Goal: Task Accomplishment & Management: Complete application form

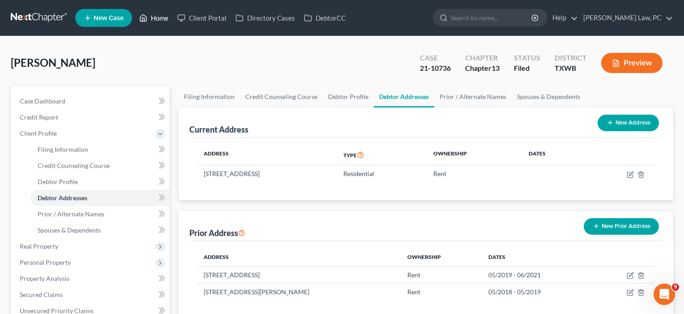
click at [159, 18] on link "Home" at bounding box center [154, 18] width 38 height 16
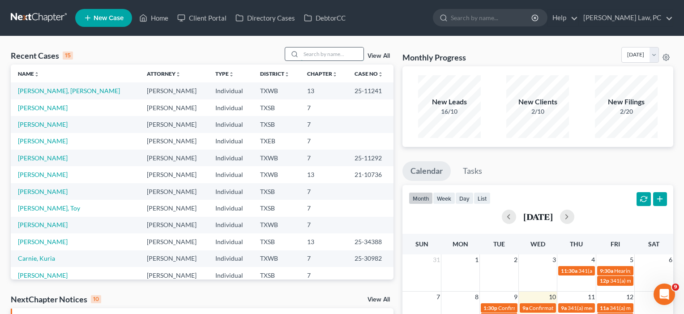
click at [314, 53] on input "search" at bounding box center [332, 53] width 63 height 13
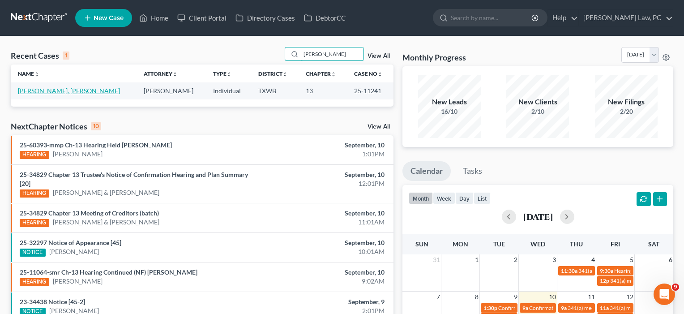
type input "[PERSON_NAME]"
click at [40, 93] on link "[PERSON_NAME], [PERSON_NAME]" at bounding box center [69, 91] width 102 height 8
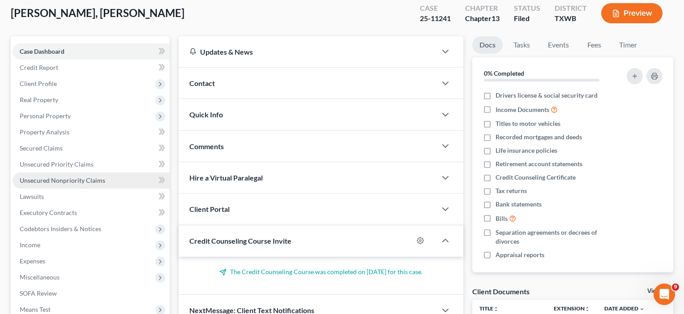
scroll to position [50, 0]
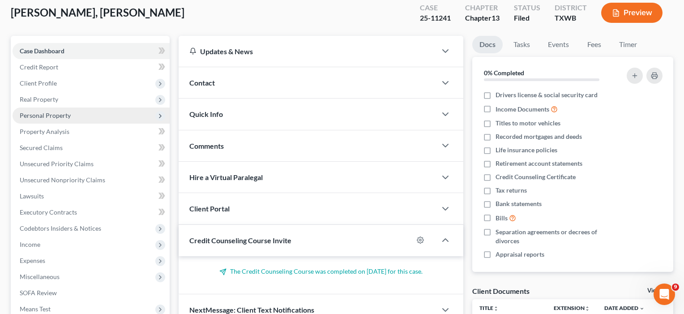
click at [39, 115] on span "Personal Property" at bounding box center [45, 115] width 51 height 8
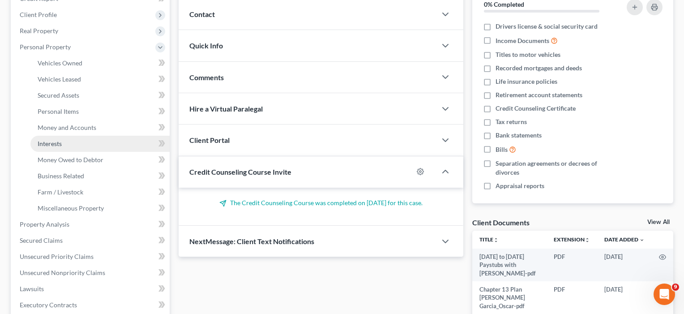
scroll to position [120, 0]
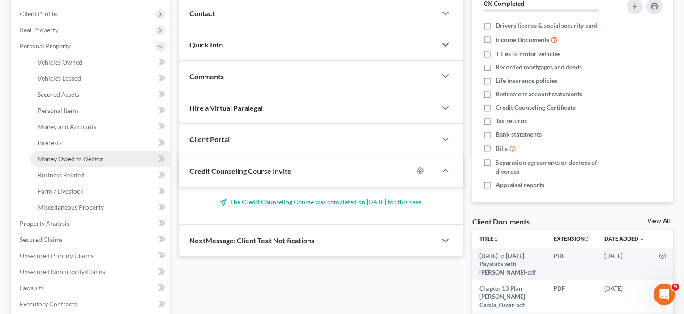
click at [63, 160] on span "Money Owed to Debtor" at bounding box center [71, 159] width 66 height 8
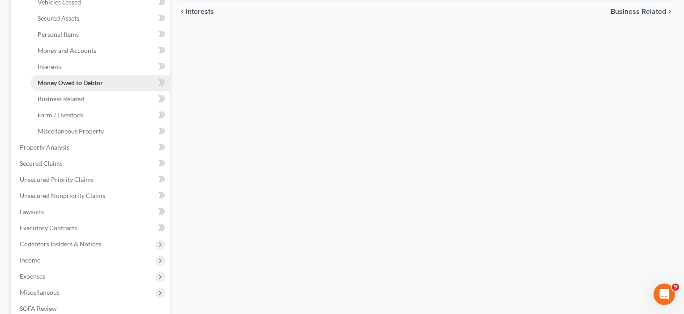
scroll to position [173, 0]
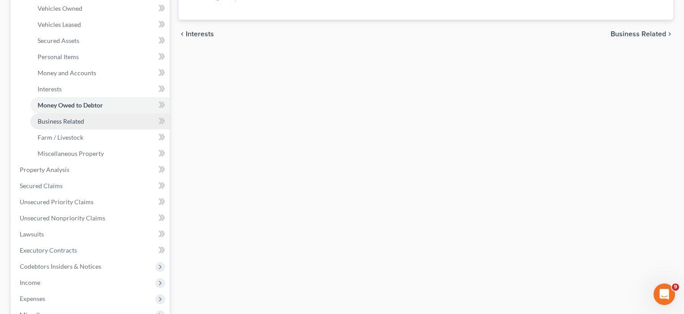
click at [56, 121] on span "Business Related" at bounding box center [61, 121] width 47 height 8
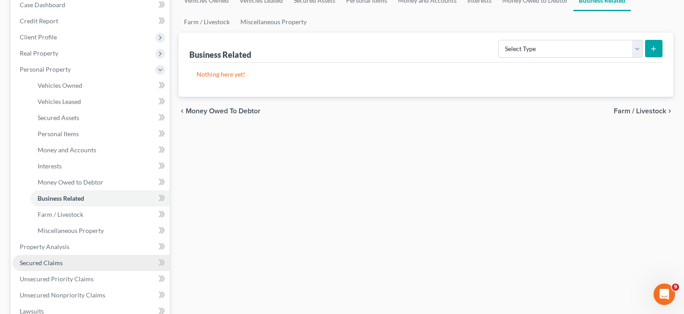
scroll to position [88, 0]
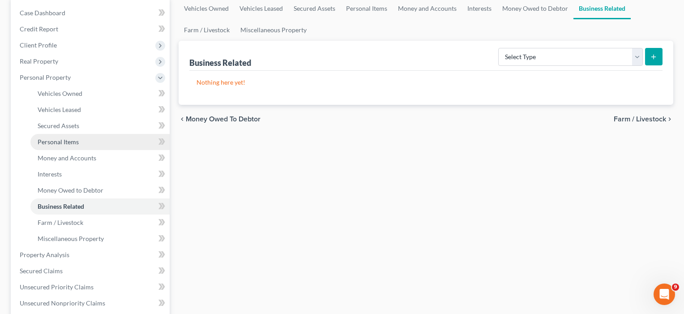
click at [59, 140] on span "Personal Items" at bounding box center [58, 142] width 41 height 8
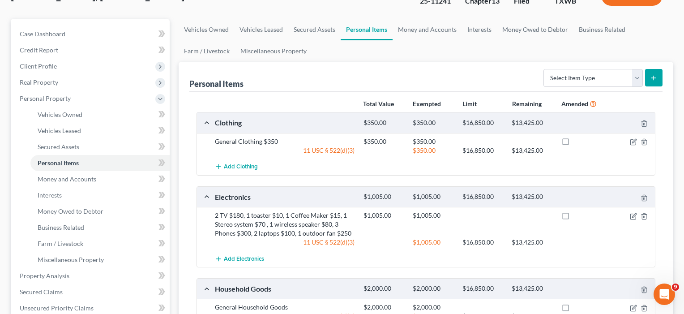
scroll to position [42, 0]
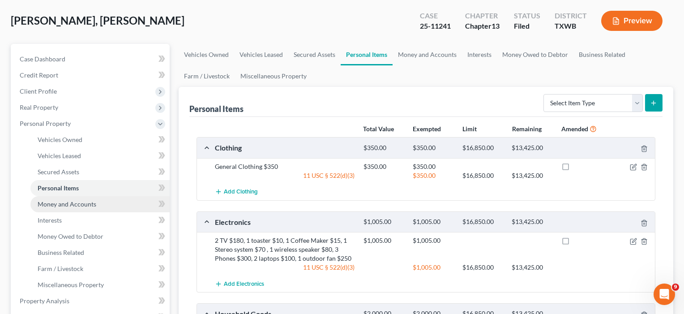
click at [65, 204] on span "Money and Accounts" at bounding box center [67, 204] width 59 height 8
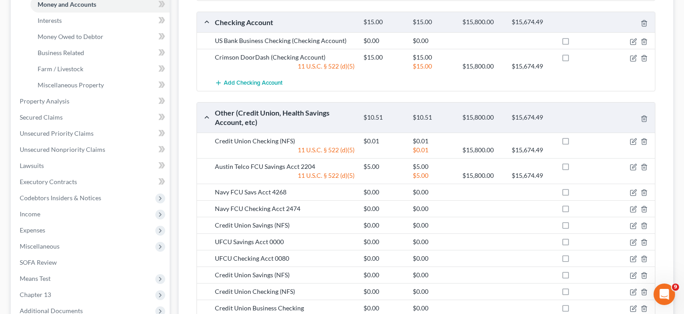
scroll to position [230, 0]
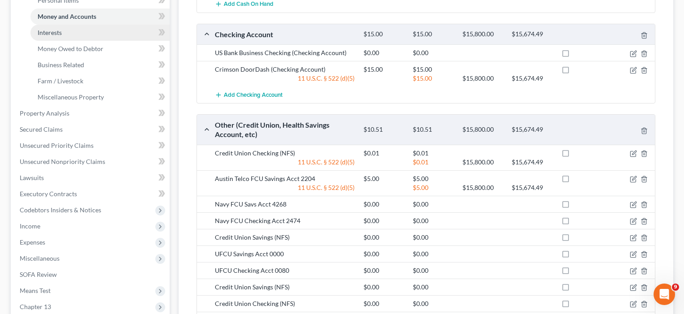
click at [54, 33] on span "Interests" at bounding box center [50, 33] width 24 height 8
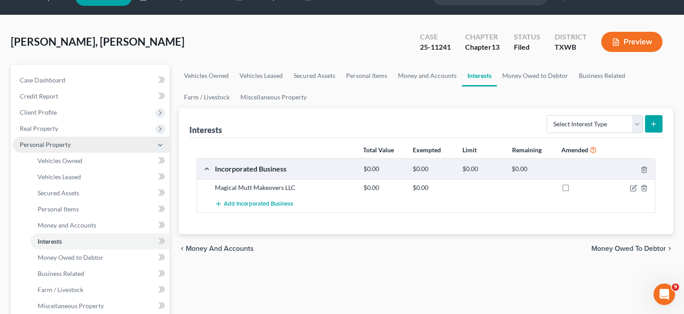
scroll to position [22, 0]
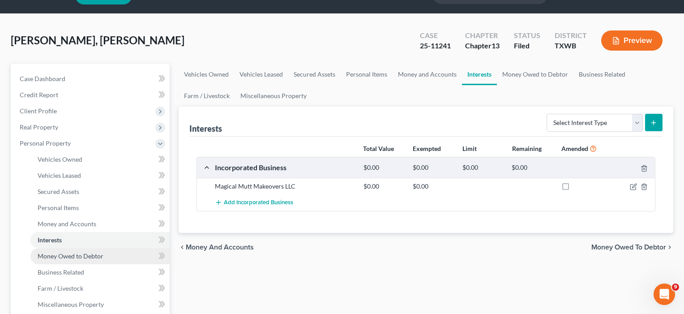
click at [67, 258] on span "Money Owed to Debtor" at bounding box center [71, 256] width 66 height 8
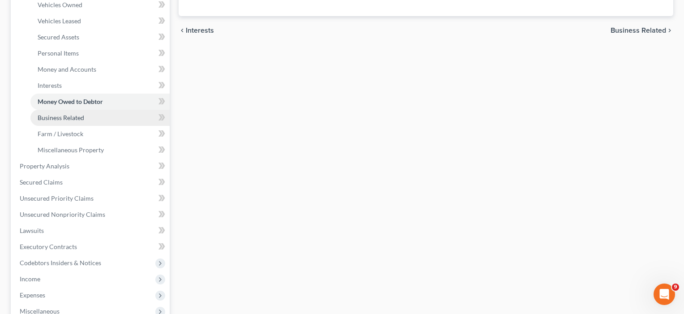
click at [69, 119] on span "Business Related" at bounding box center [61, 118] width 47 height 8
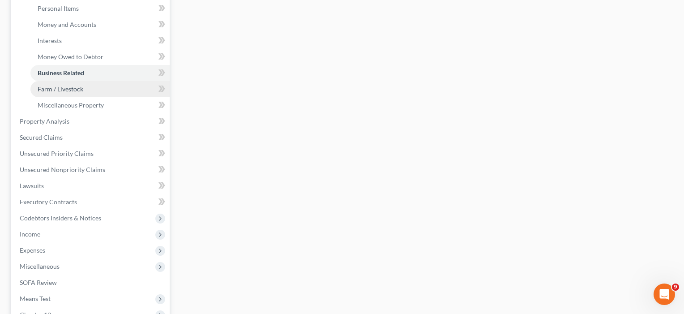
click at [68, 88] on span "Farm / Livestock" at bounding box center [61, 89] width 46 height 8
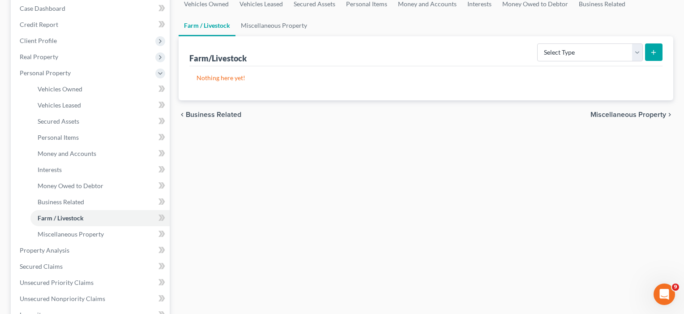
scroll to position [112, 0]
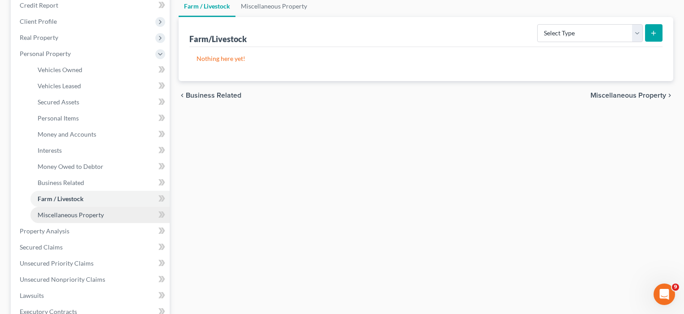
click at [73, 222] on link "Miscellaneous Property" at bounding box center [99, 215] width 139 height 16
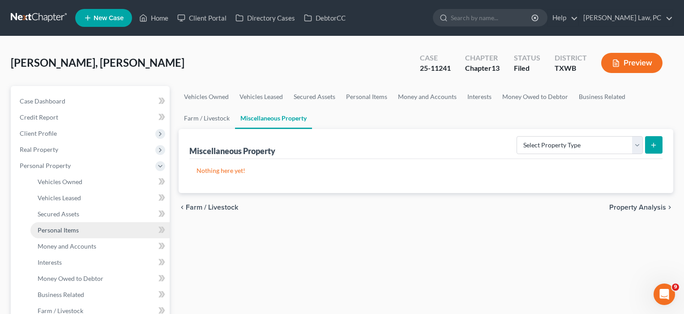
click at [53, 228] on span "Personal Items" at bounding box center [58, 230] width 41 height 8
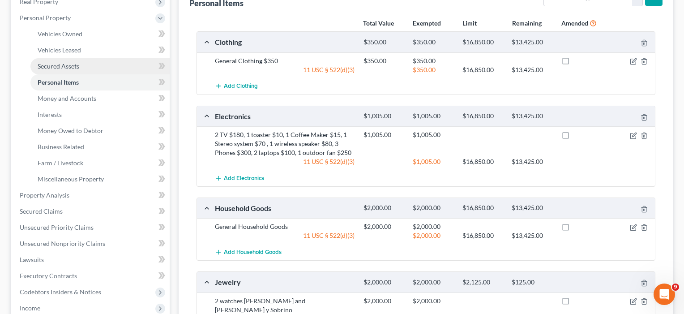
click at [52, 64] on span "Secured Assets" at bounding box center [59, 66] width 42 height 8
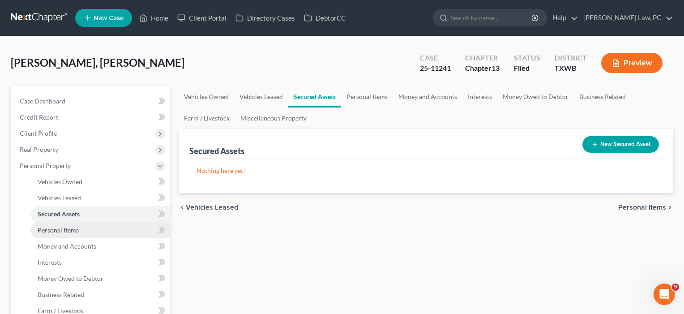
click at [64, 232] on span "Personal Items" at bounding box center [58, 230] width 41 height 8
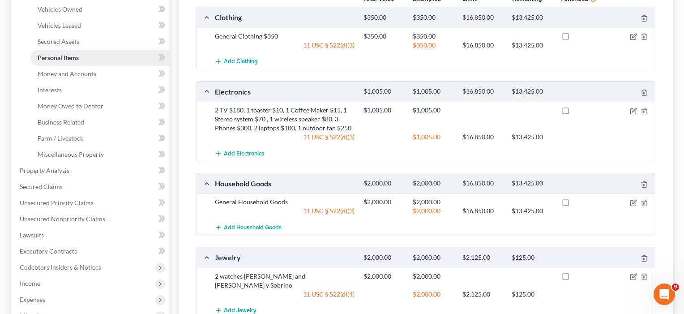
scroll to position [173, 0]
click at [65, 75] on span "Money and Accounts" at bounding box center [67, 73] width 59 height 8
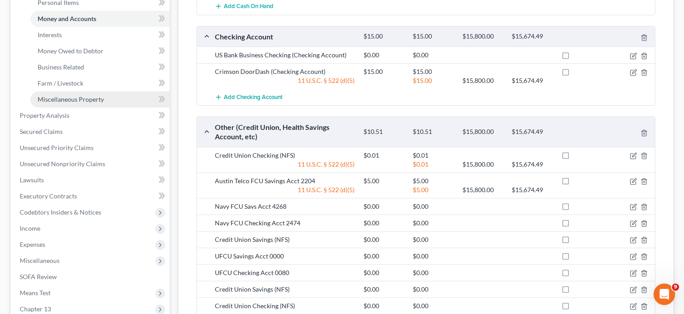
scroll to position [225, 0]
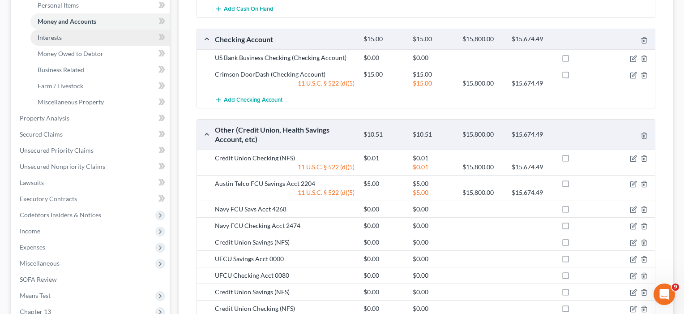
click at [53, 38] on span "Interests" at bounding box center [50, 38] width 24 height 8
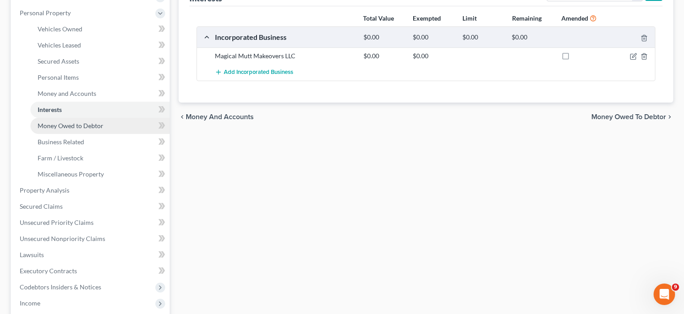
click at [63, 127] on span "Money Owed to Debtor" at bounding box center [71, 126] width 66 height 8
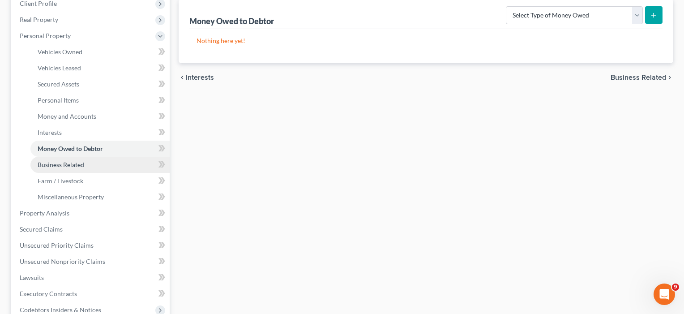
click at [56, 171] on link "Business Related" at bounding box center [99, 165] width 139 height 16
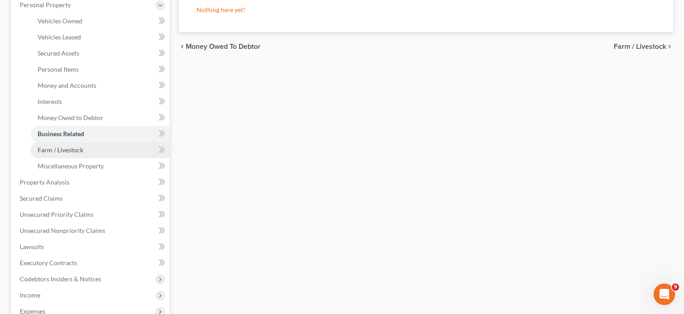
click at [53, 152] on span "Farm / Livestock" at bounding box center [61, 150] width 46 height 8
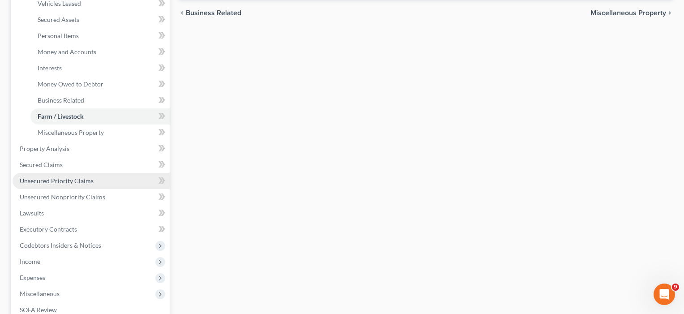
click at [49, 184] on link "Unsecured Priority Claims" at bounding box center [91, 181] width 157 height 16
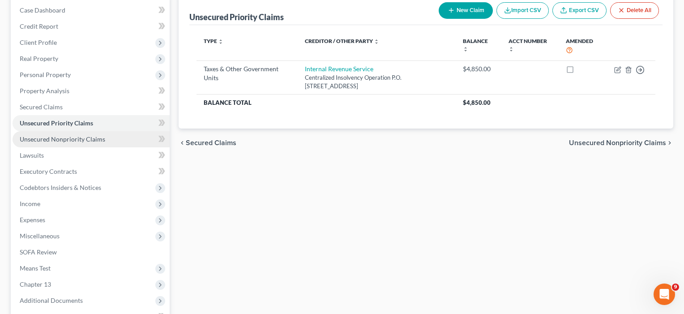
click at [64, 137] on span "Unsecured Nonpriority Claims" at bounding box center [62, 139] width 85 height 8
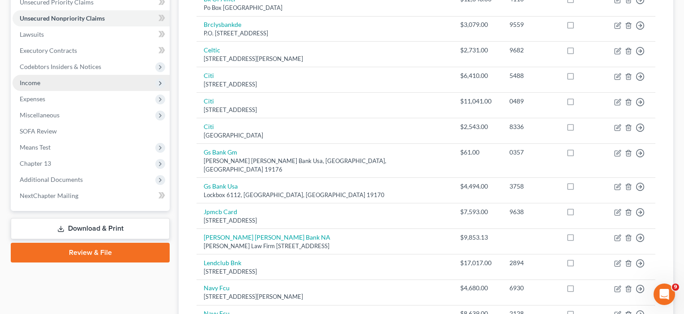
click at [42, 80] on span "Income" at bounding box center [91, 83] width 157 height 16
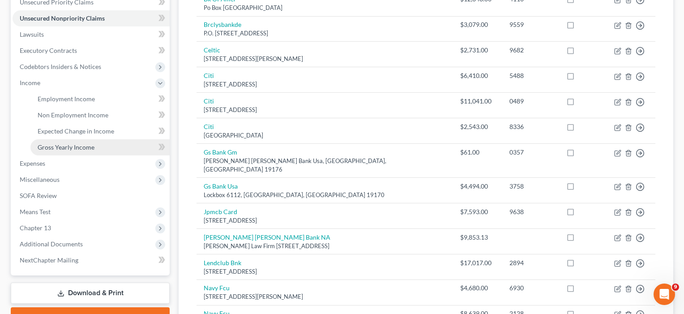
click at [51, 146] on span "Gross Yearly Income" at bounding box center [66, 147] width 57 height 8
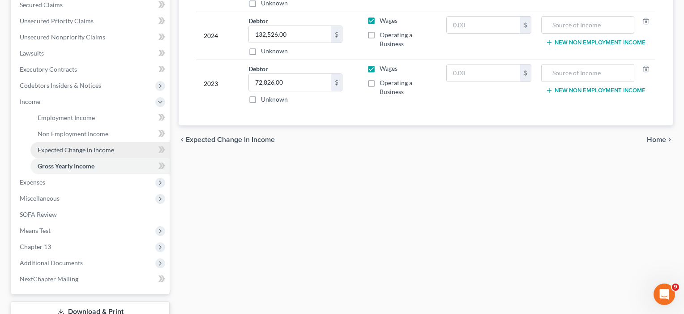
click at [59, 148] on span "Expected Change in Income" at bounding box center [76, 150] width 77 height 8
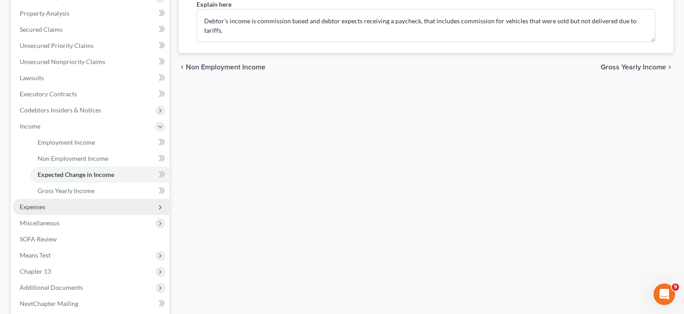
click at [32, 207] on span "Expenses" at bounding box center [33, 207] width 26 height 8
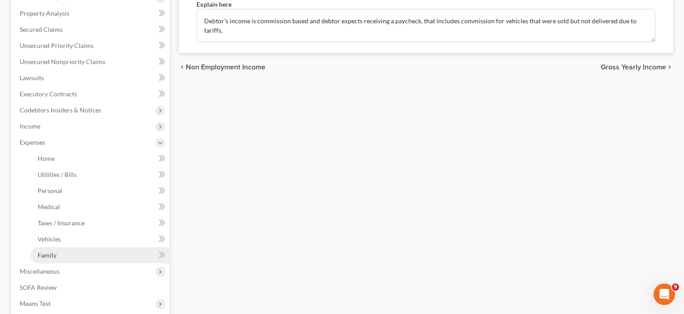
click at [40, 252] on span "Family" at bounding box center [47, 255] width 19 height 8
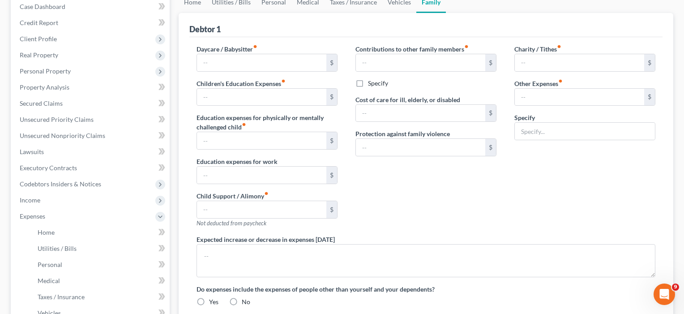
type input "100.00"
type input "0.00"
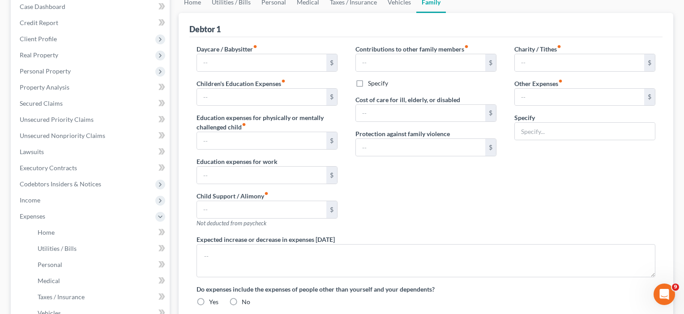
type input "0.00"
type input "771.00"
type input "Daughter Private Tuition/ Daughter's Gymnastics dues"
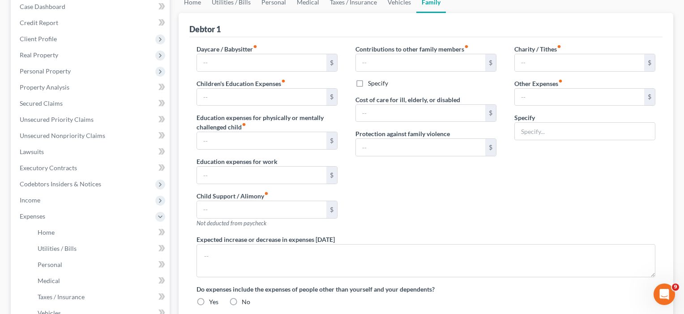
radio input "true"
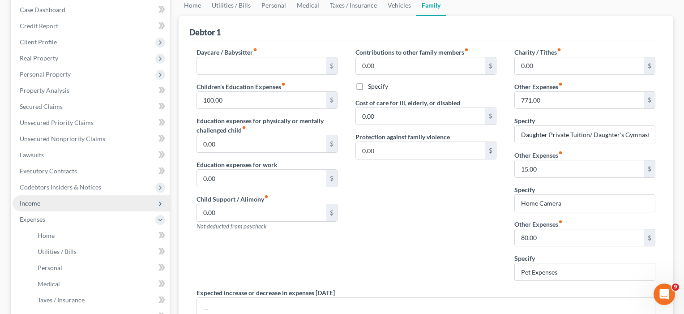
click at [38, 204] on span "Income" at bounding box center [30, 203] width 21 height 8
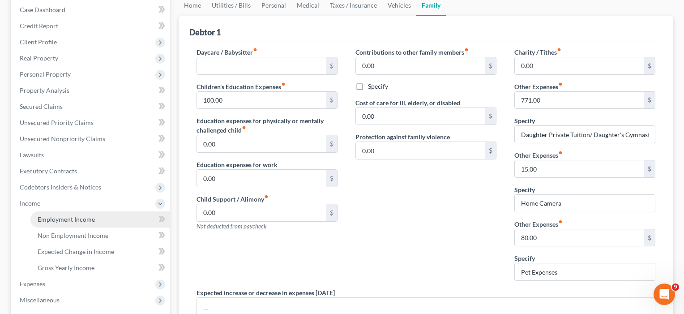
click at [51, 218] on span "Employment Income" at bounding box center [66, 219] width 57 height 8
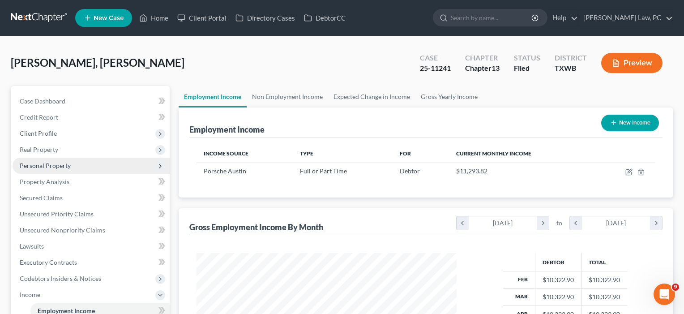
click at [45, 169] on span "Personal Property" at bounding box center [91, 166] width 157 height 16
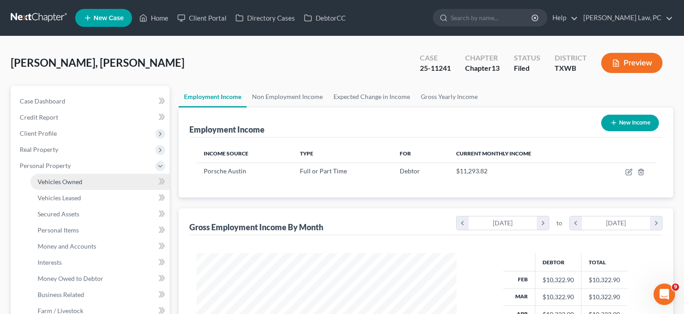
click at [47, 180] on span "Vehicles Owned" at bounding box center [60, 182] width 45 height 8
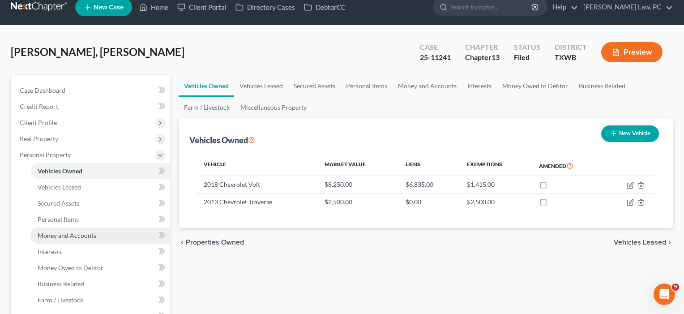
scroll to position [13, 0]
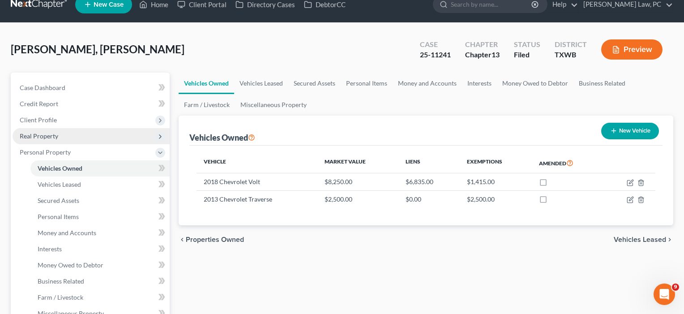
click at [41, 138] on span "Real Property" at bounding box center [39, 136] width 38 height 8
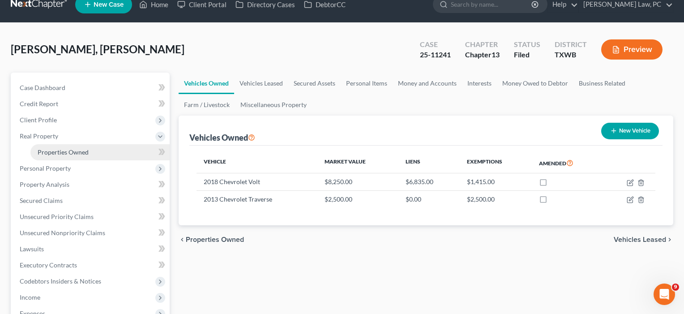
click at [50, 151] on span "Properties Owned" at bounding box center [63, 152] width 51 height 8
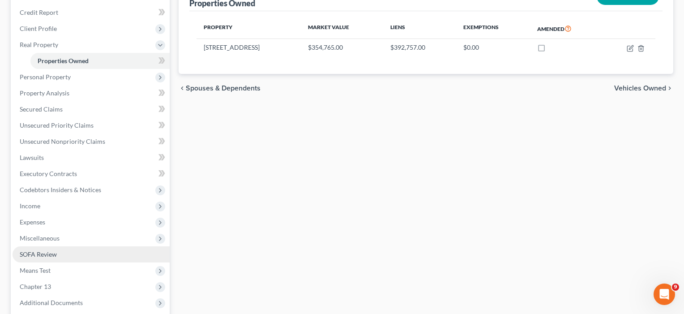
scroll to position [108, 0]
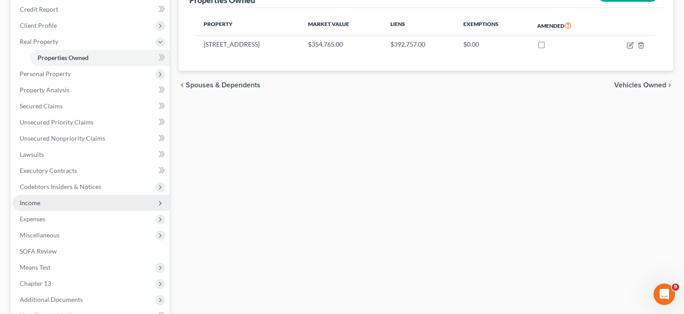
click at [34, 201] on span "Income" at bounding box center [30, 203] width 21 height 8
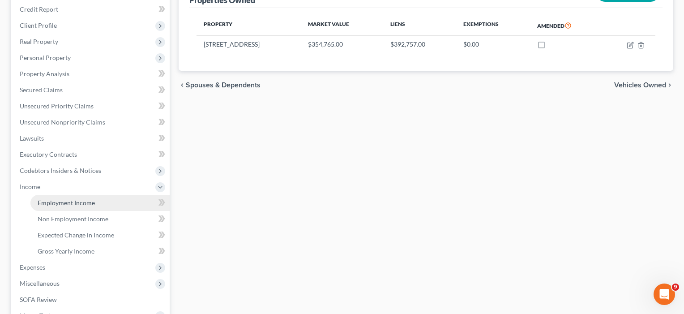
click at [39, 205] on span "Employment Income" at bounding box center [66, 203] width 57 height 8
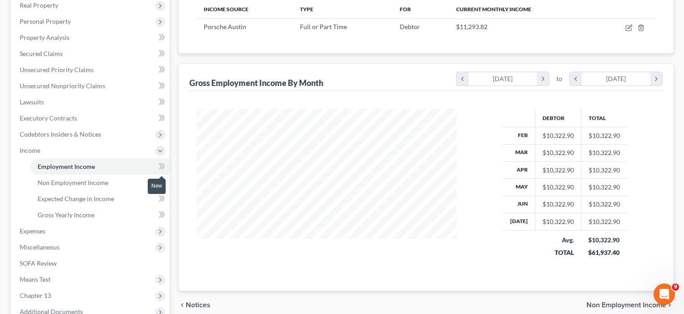
scroll to position [204, 0]
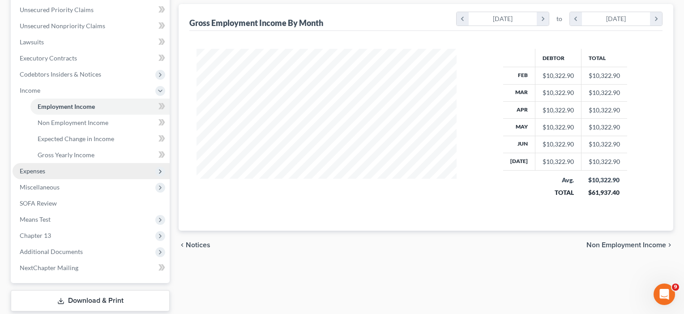
click at [26, 169] on span "Expenses" at bounding box center [33, 171] width 26 height 8
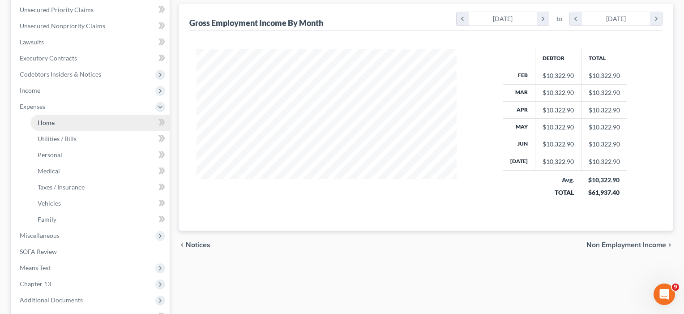
click at [45, 125] on span "Home" at bounding box center [46, 123] width 17 height 8
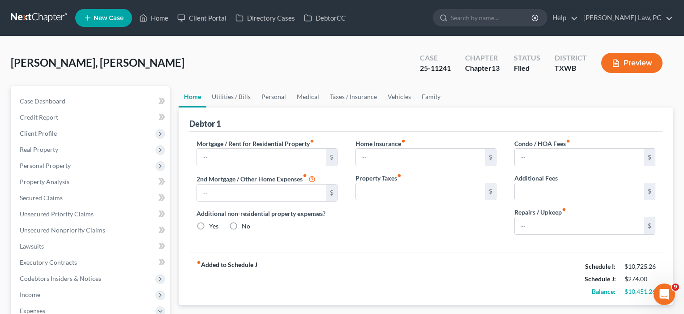
type input "2,787.00"
type input "0.00"
radio input "true"
type input "0.00"
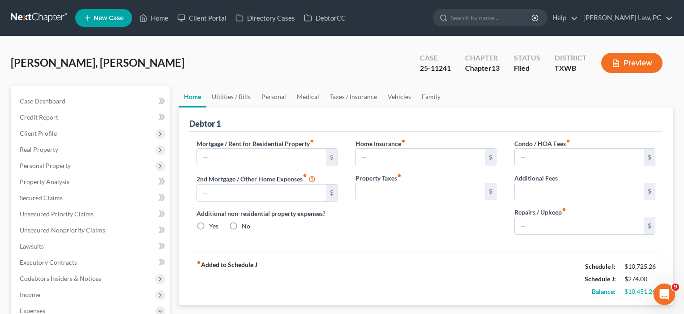
type input "0.00"
type input "120.00"
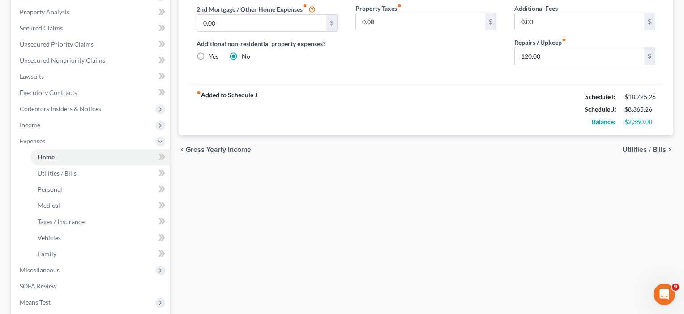
scroll to position [173, 0]
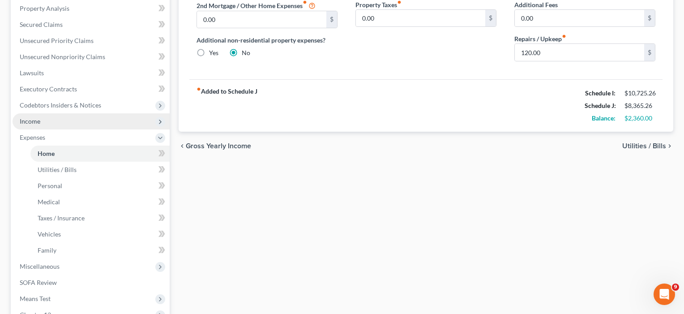
click at [34, 121] on span "Income" at bounding box center [30, 121] width 21 height 8
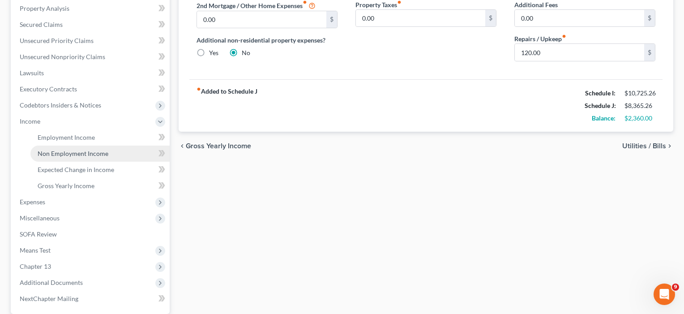
click at [46, 158] on link "Non Employment Income" at bounding box center [99, 153] width 139 height 16
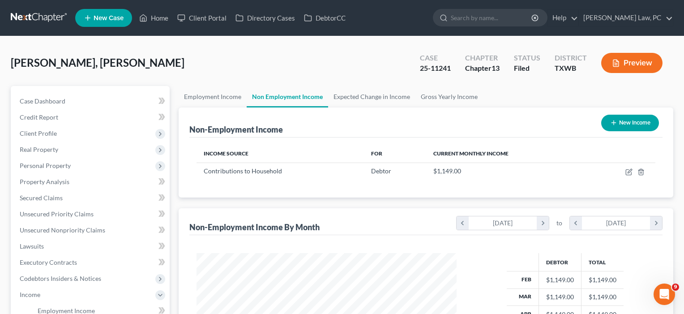
scroll to position [160, 278]
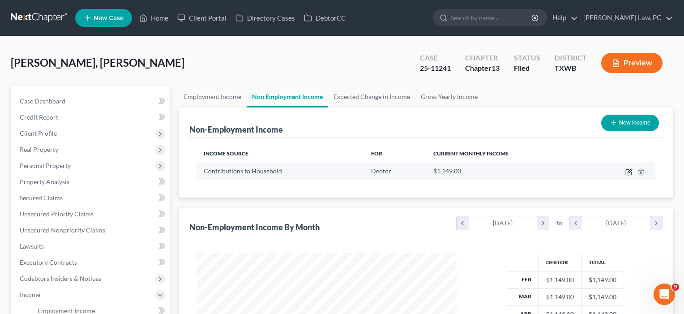
click at [630, 171] on icon "button" at bounding box center [628, 171] width 7 height 7
select select "8"
select select "0"
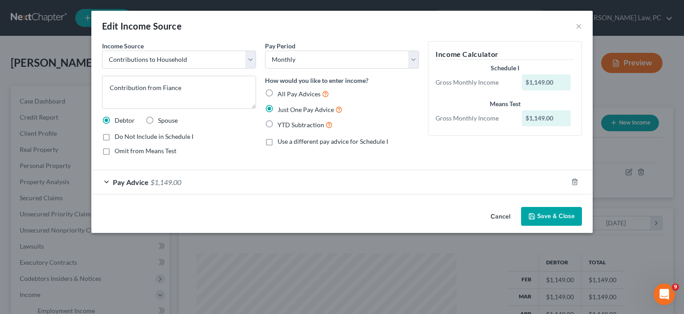
click at [222, 179] on div "Pay Advice $1,149.00" at bounding box center [329, 182] width 476 height 24
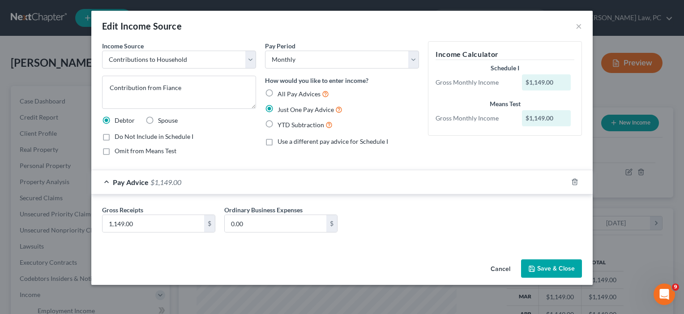
click at [551, 270] on button "Save & Close" at bounding box center [551, 268] width 61 height 19
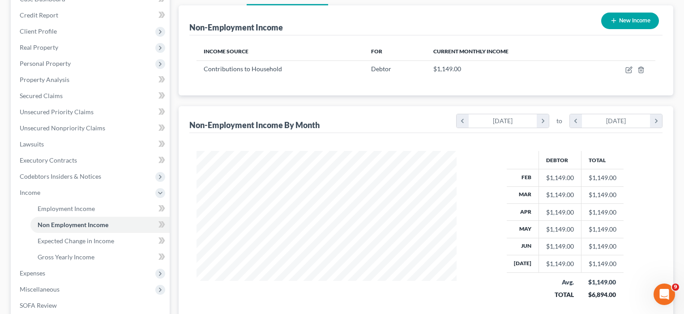
scroll to position [105, 0]
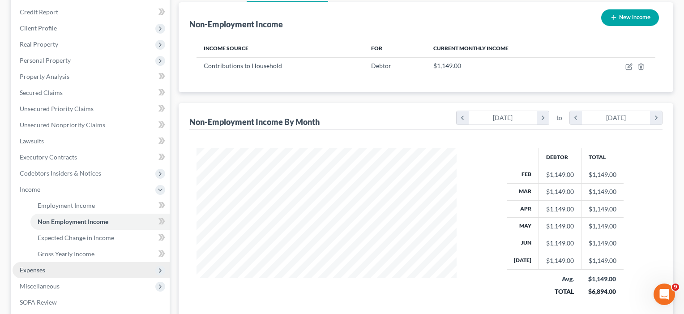
click at [30, 271] on span "Expenses" at bounding box center [33, 270] width 26 height 8
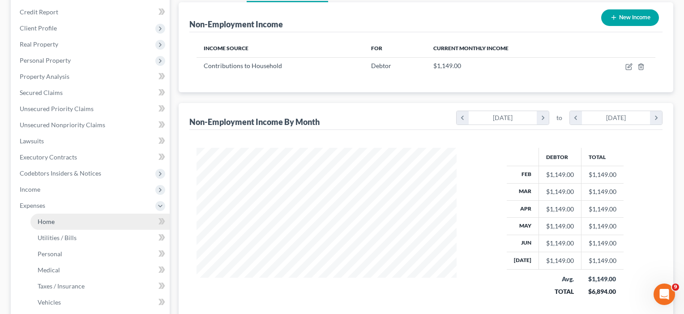
click at [47, 221] on span "Home" at bounding box center [46, 222] width 17 height 8
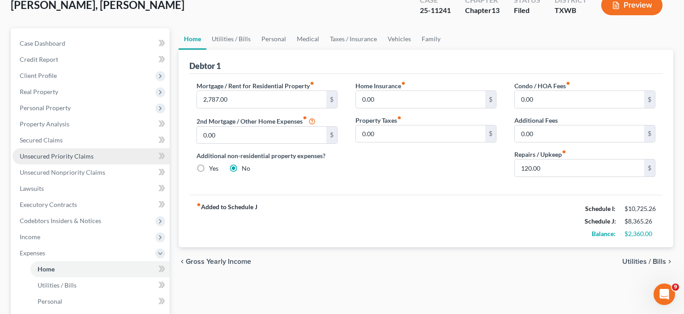
scroll to position [61, 0]
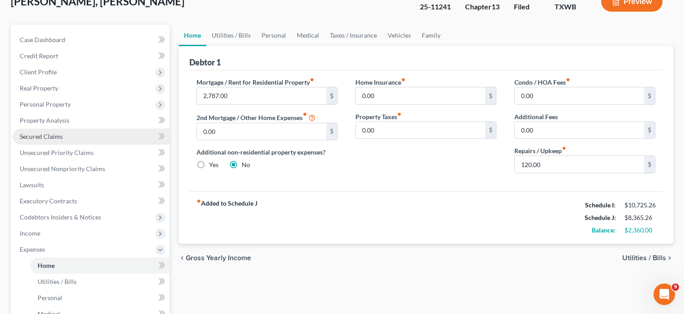
click at [43, 134] on span "Secured Claims" at bounding box center [41, 137] width 43 height 8
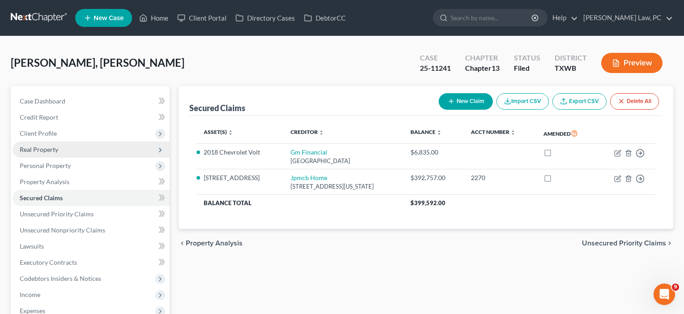
click at [44, 151] on span "Real Property" at bounding box center [39, 149] width 38 height 8
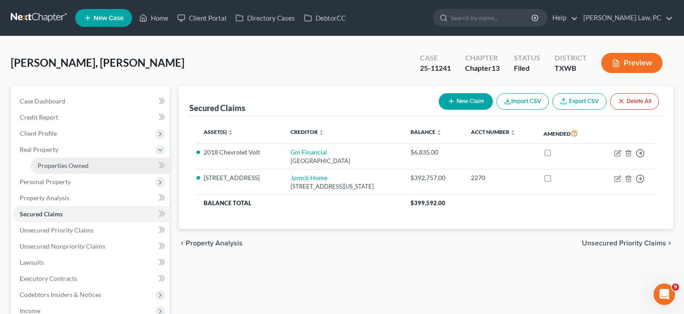
click at [45, 164] on span "Properties Owned" at bounding box center [63, 166] width 51 height 8
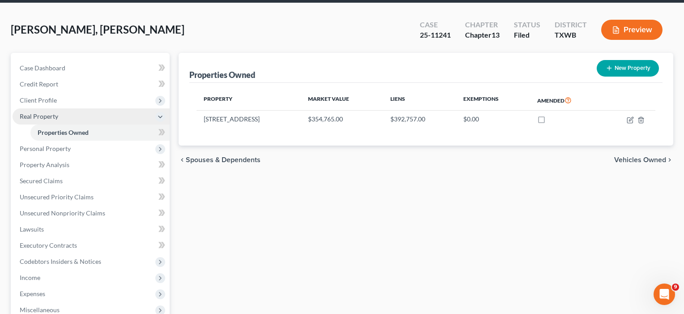
scroll to position [38, 0]
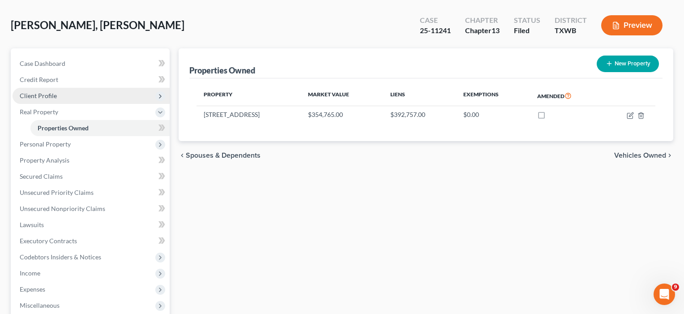
click at [47, 97] on span "Client Profile" at bounding box center [38, 96] width 37 height 8
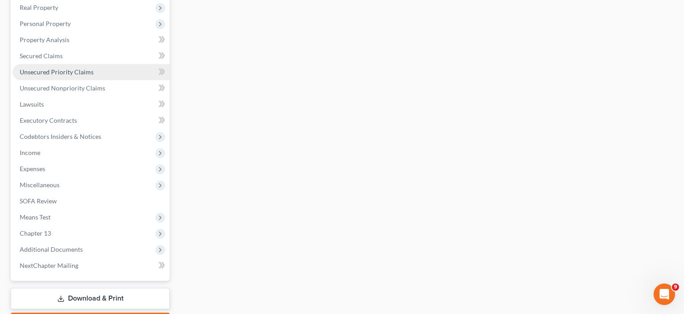
scroll to position [267, 0]
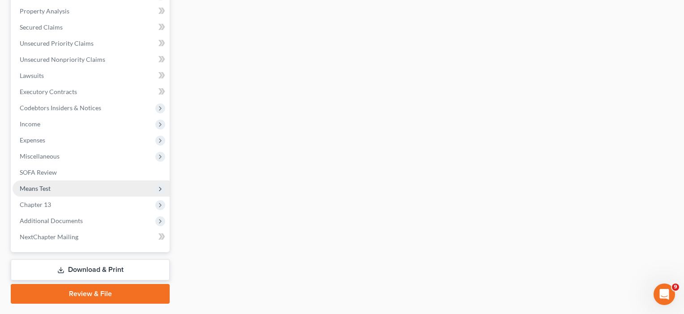
click at [49, 184] on span "Means Test" at bounding box center [35, 188] width 31 height 8
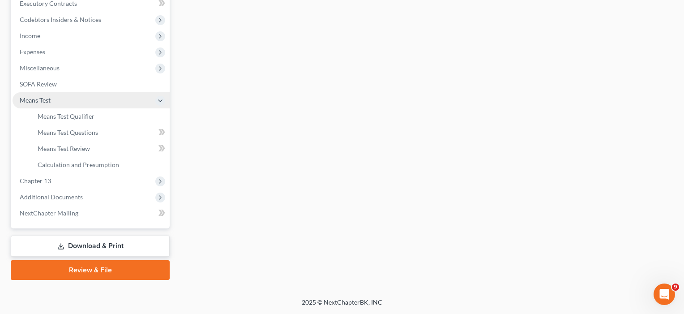
scroll to position [259, 0]
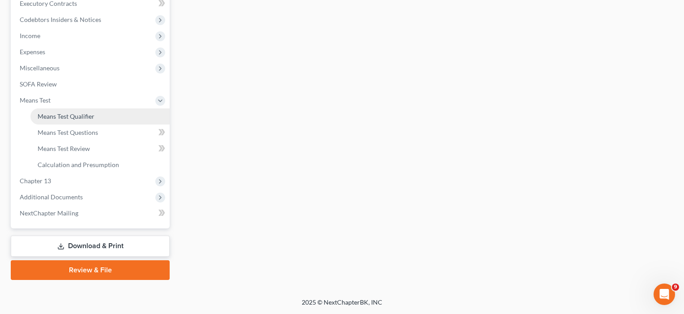
click at [79, 115] on span "Means Test Qualifier" at bounding box center [66, 116] width 57 height 8
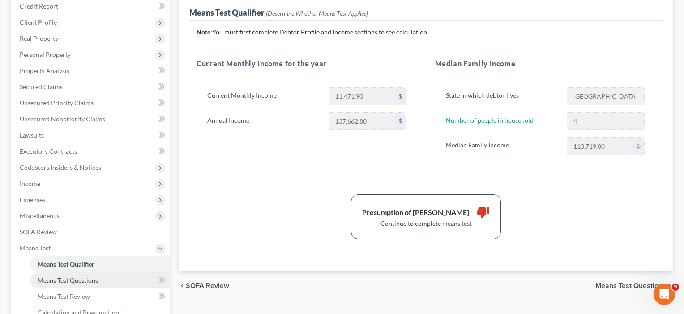
scroll to position [111, 0]
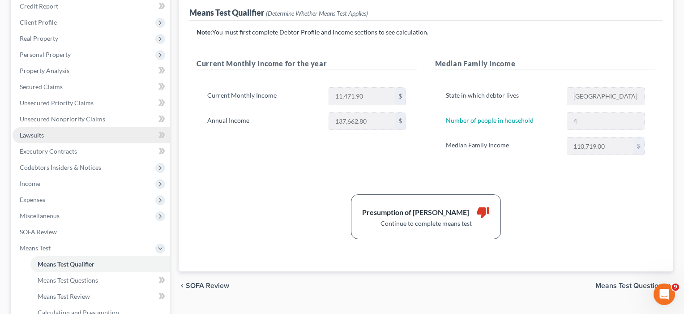
click at [35, 131] on span "Lawsuits" at bounding box center [32, 135] width 24 height 8
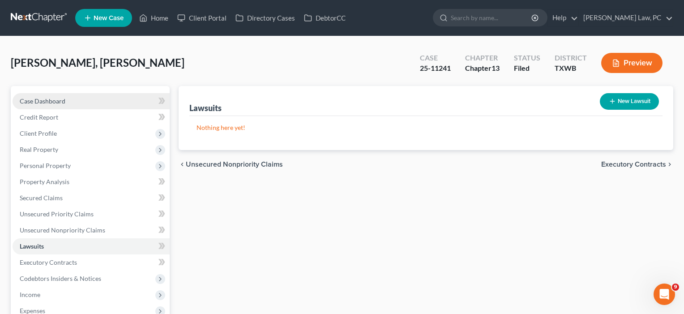
click at [41, 99] on span "Case Dashboard" at bounding box center [43, 101] width 46 height 8
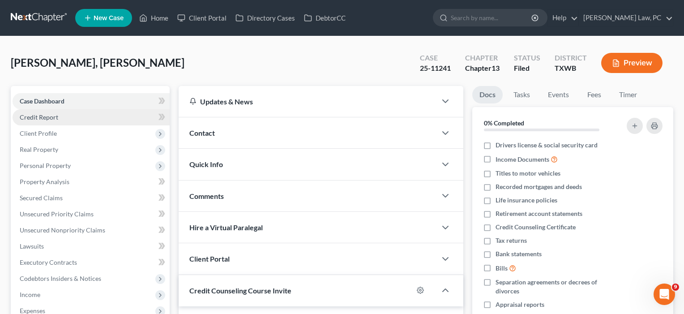
click at [38, 114] on span "Credit Report" at bounding box center [39, 117] width 38 height 8
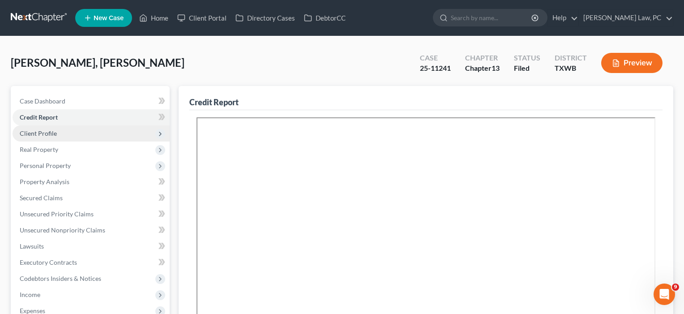
click at [38, 130] on span "Client Profile" at bounding box center [38, 133] width 37 height 8
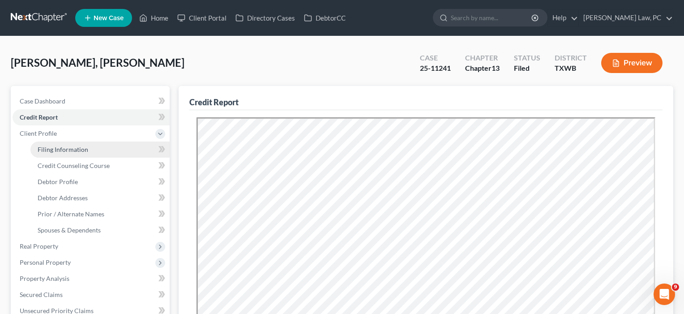
click at [43, 149] on span "Filing Information" at bounding box center [63, 149] width 51 height 8
select select "1"
select select "0"
select select "3"
select select "80"
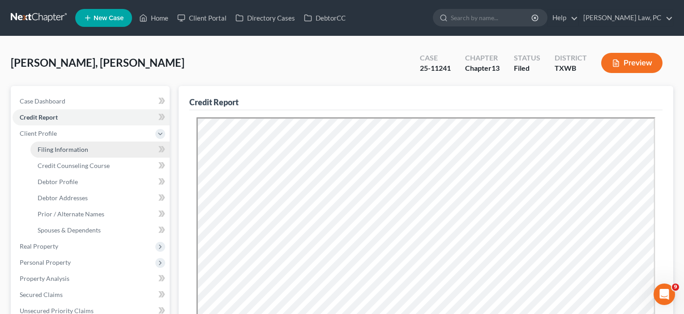
select select "1"
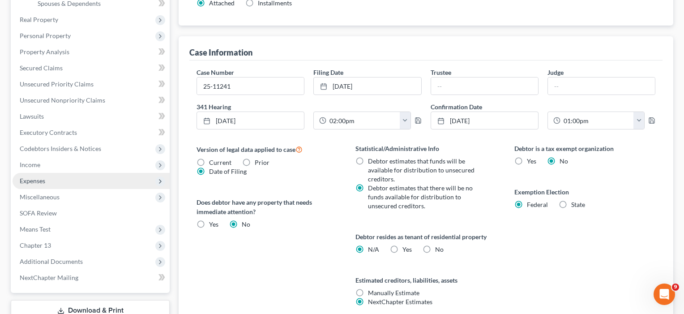
scroll to position [239, 0]
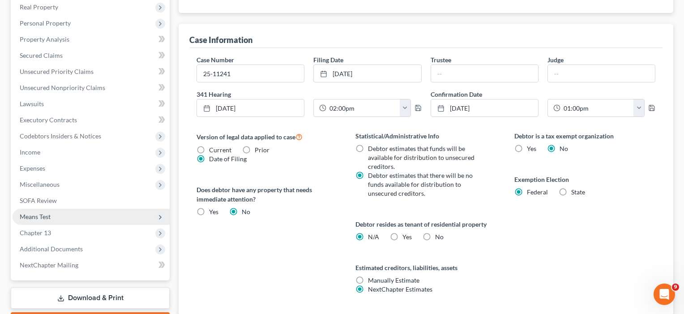
click at [34, 221] on span "Means Test" at bounding box center [91, 217] width 157 height 16
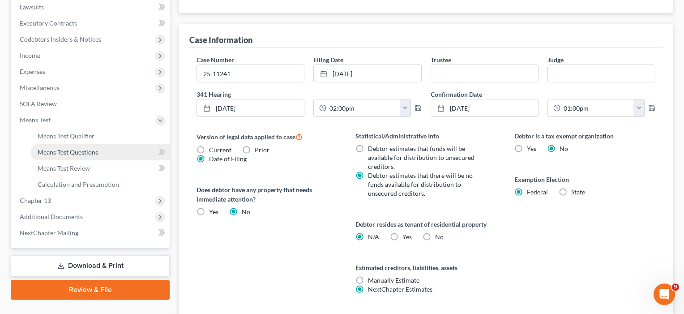
click at [55, 155] on span "Means Test Questions" at bounding box center [68, 152] width 60 height 8
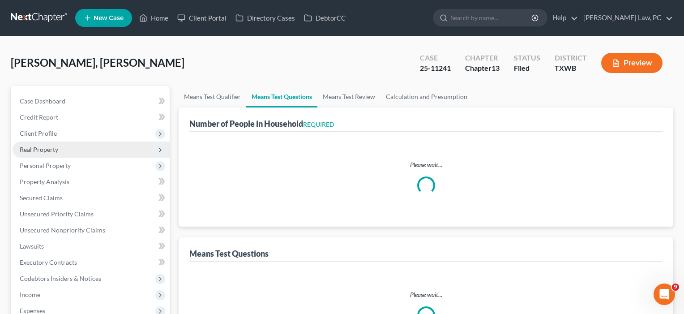
select select "1"
select select "60"
select select "0"
select select "60"
select select "2"
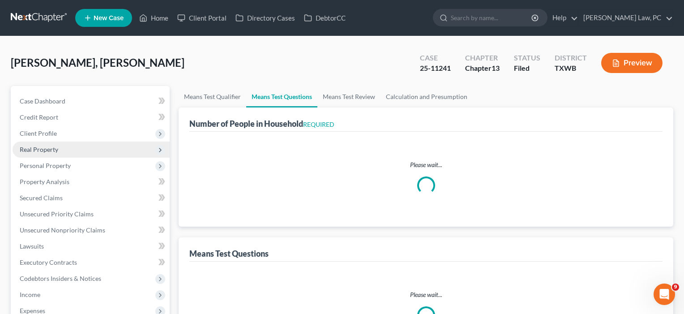
select select "4"
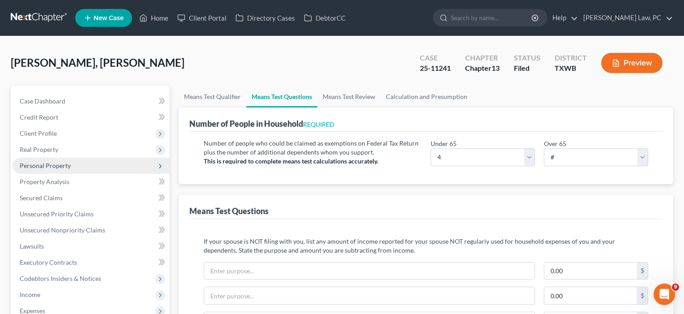
click at [46, 167] on span "Personal Property" at bounding box center [45, 166] width 51 height 8
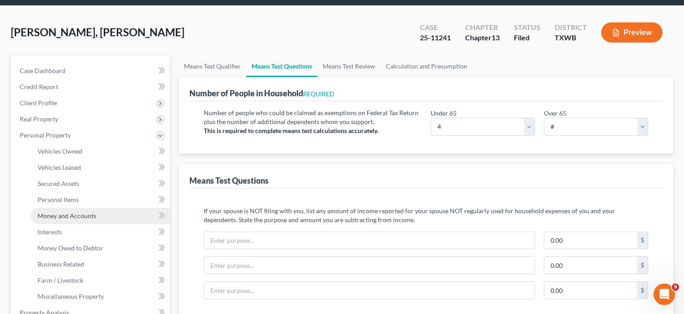
scroll to position [47, 0]
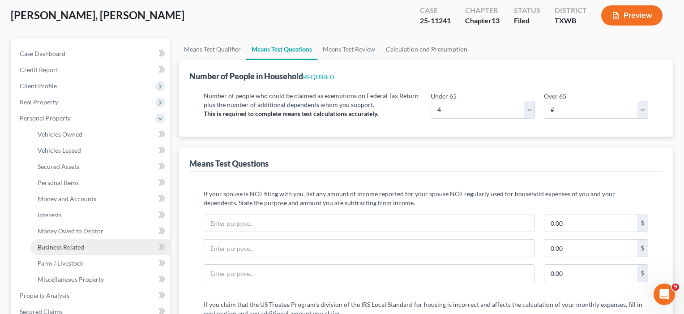
click at [59, 247] on span "Business Related" at bounding box center [61, 247] width 47 height 8
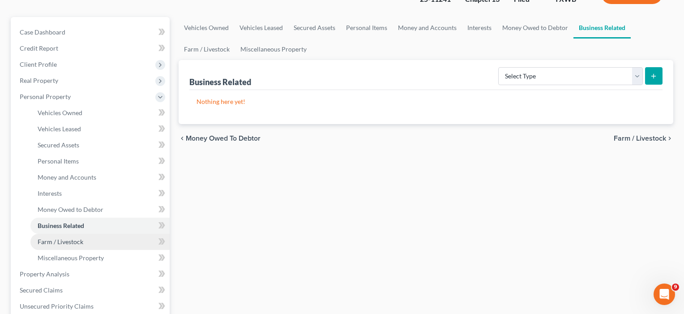
scroll to position [75, 0]
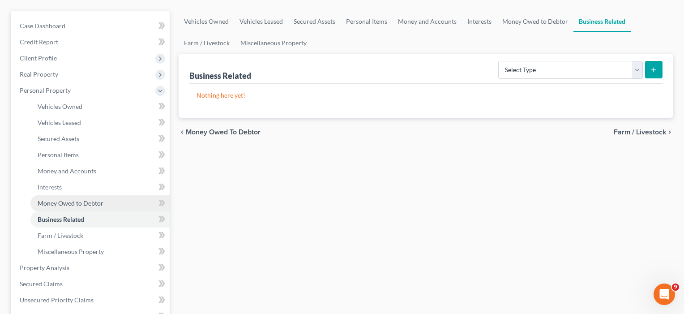
click at [60, 205] on span "Money Owed to Debtor" at bounding box center [71, 203] width 66 height 8
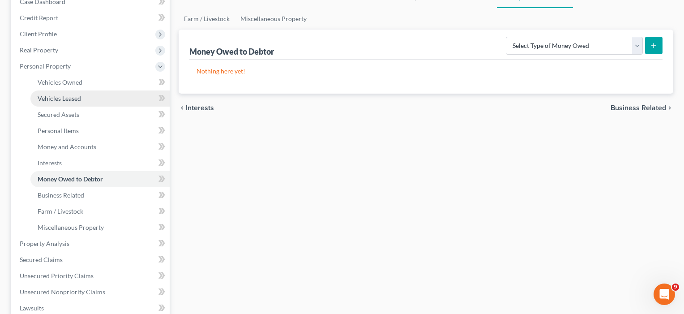
scroll to position [103, 0]
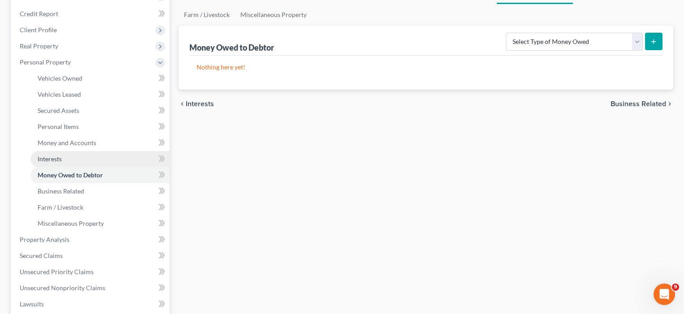
click at [55, 156] on span "Interests" at bounding box center [50, 159] width 24 height 8
